Goal: Task Accomplishment & Management: Use online tool/utility

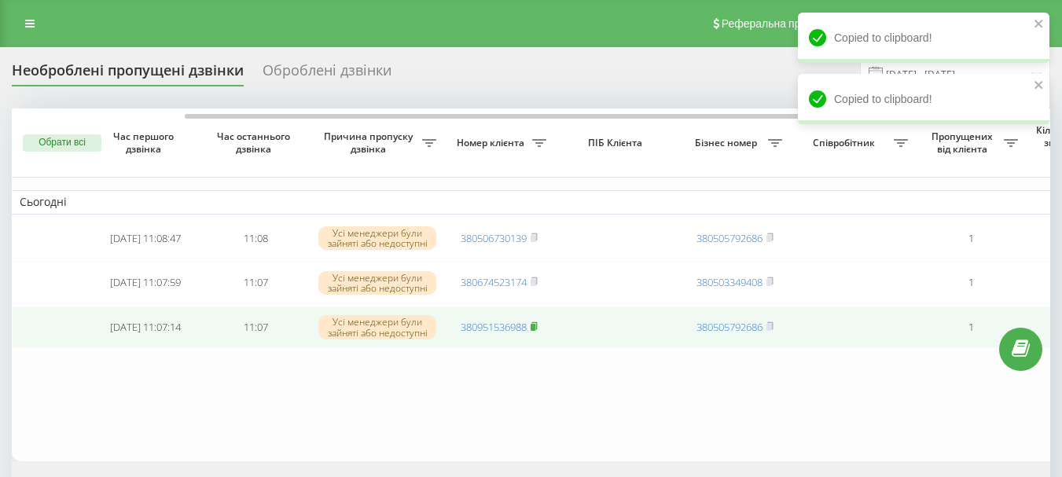
click at [530, 331] on icon at bounding box center [533, 325] width 7 height 9
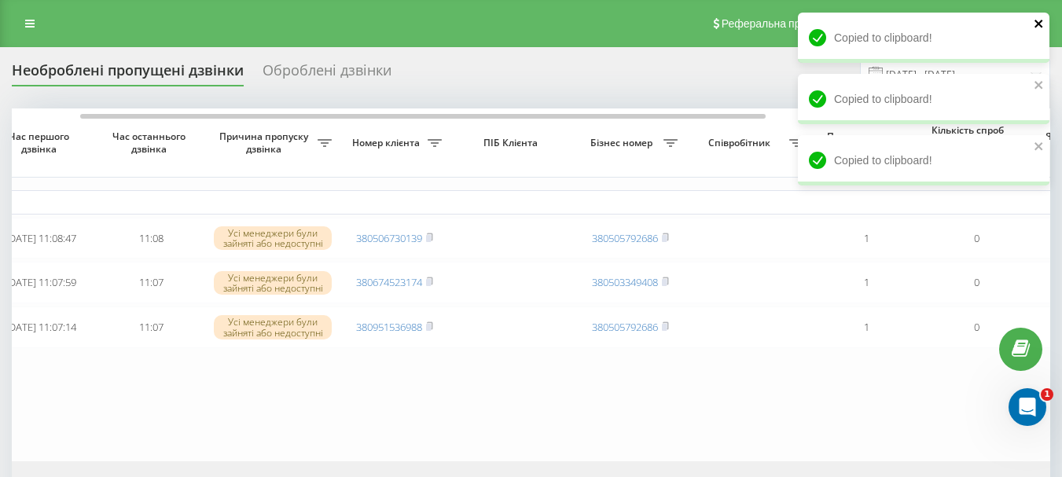
click at [1037, 26] on icon "close" at bounding box center [1038, 23] width 11 height 13
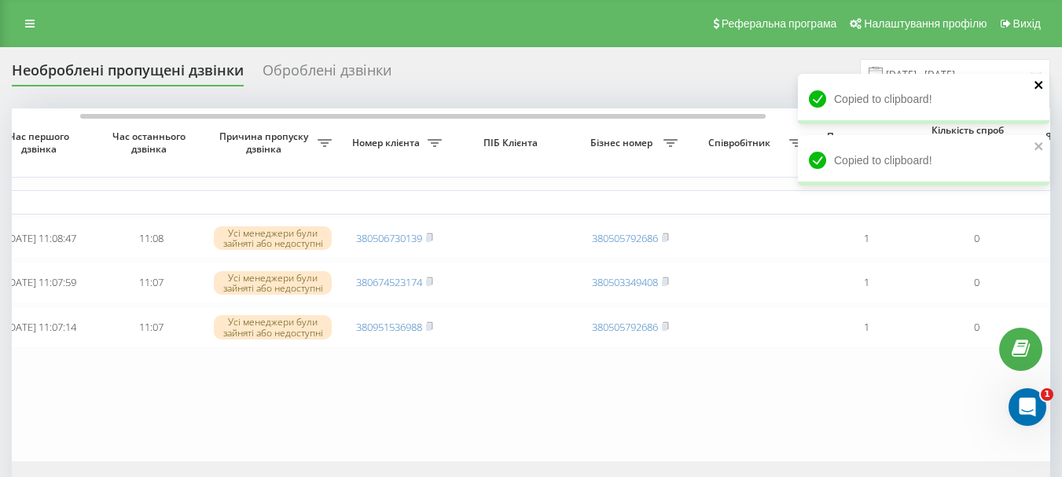
click at [1036, 86] on div "Copied to clipboard! Copied to clipboard! Copied to clipboard!" at bounding box center [923, 105] width 251 height 184
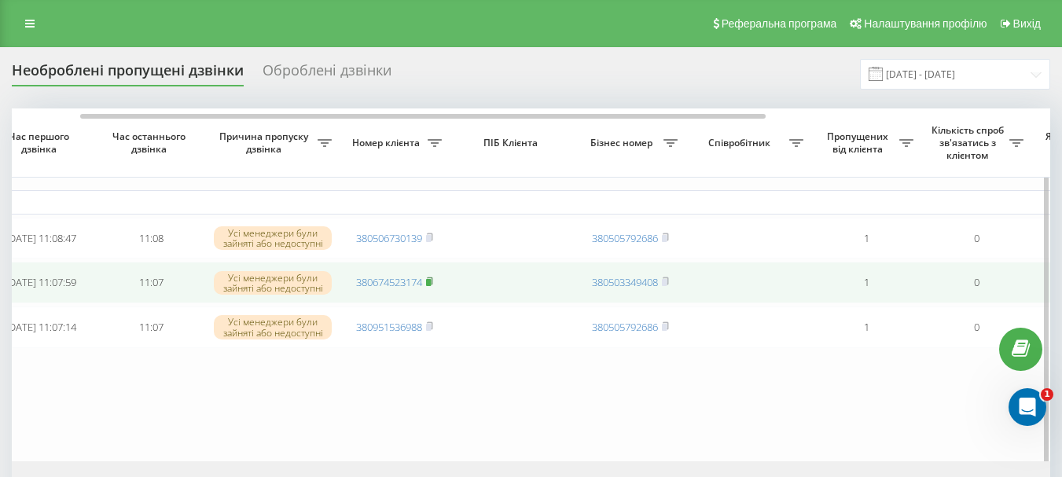
click at [429, 286] on rect at bounding box center [428, 282] width 5 height 7
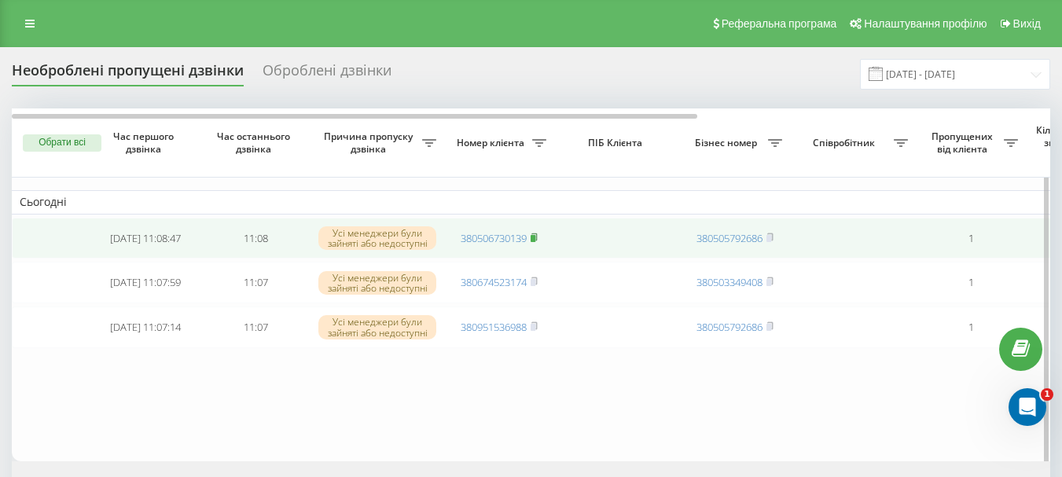
click at [535, 239] on rect at bounding box center [532, 238] width 5 height 7
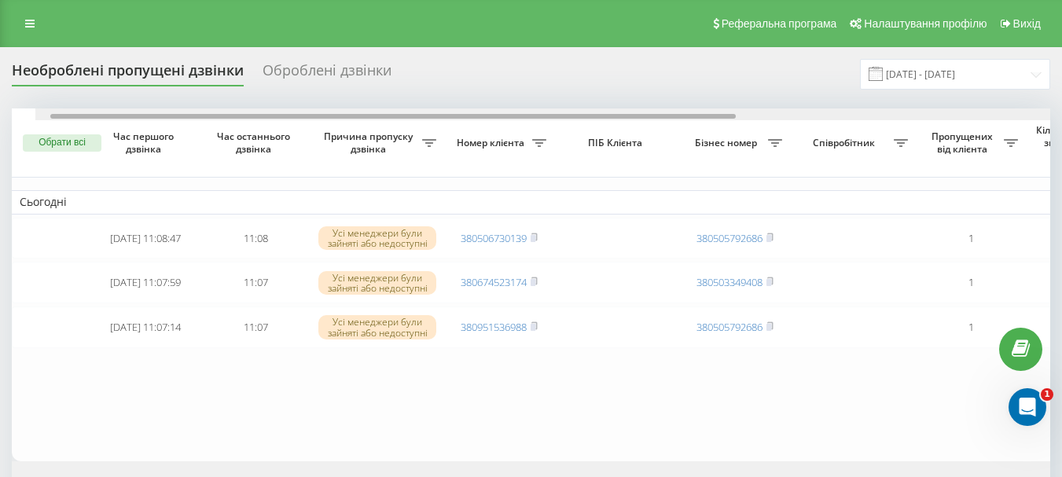
scroll to position [0, 144]
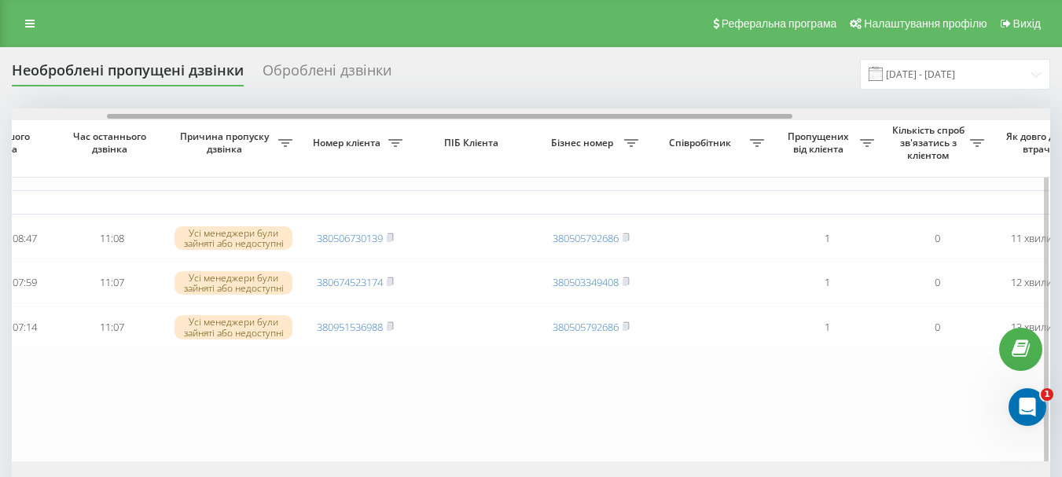
drag, startPoint x: 363, startPoint y: 114, endPoint x: 458, endPoint y: 128, distance: 96.1
click at [458, 128] on div "Обрати всі Час першого дзвінка Час останнього дзвінка Причина пропуску дзвінка …" at bounding box center [531, 284] width 1038 height 353
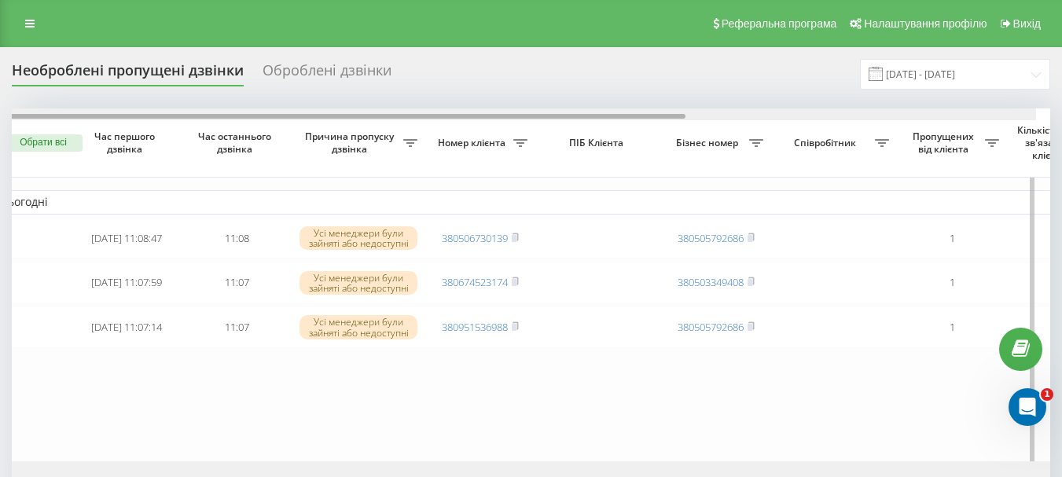
scroll to position [0, 0]
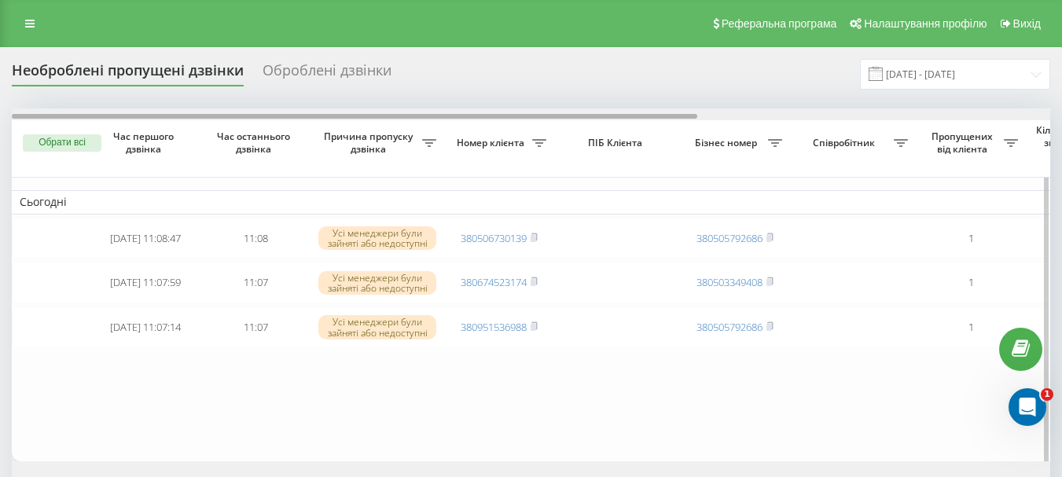
drag, startPoint x: 443, startPoint y: 116, endPoint x: 286, endPoint y: 111, distance: 157.2
click at [286, 111] on div at bounding box center [531, 114] width 1038 height 12
